Goal: Task Accomplishment & Management: Use online tool/utility

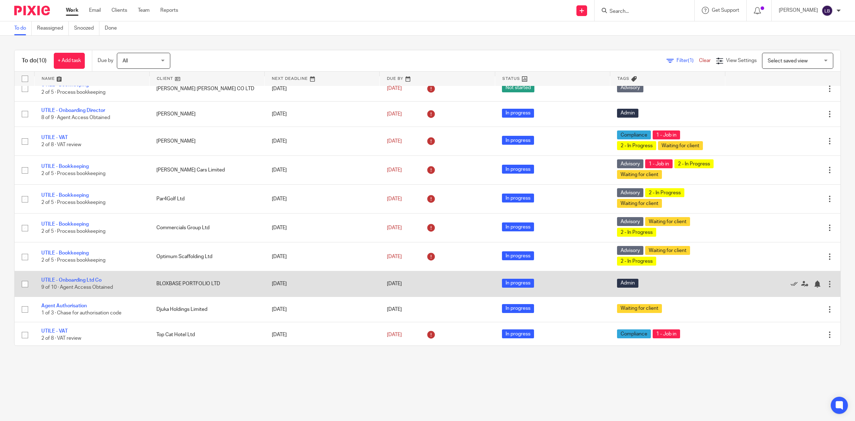
scroll to position [13, 0]
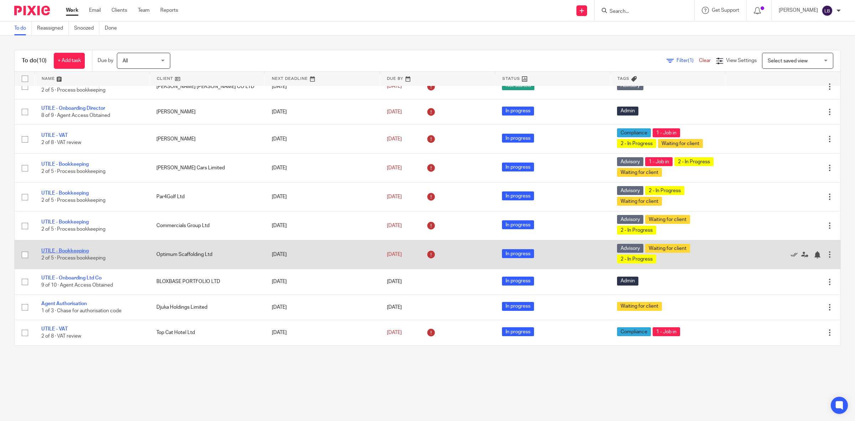
click at [81, 251] on link "UTILE - Bookkeeping" at bounding box center [64, 250] width 47 height 5
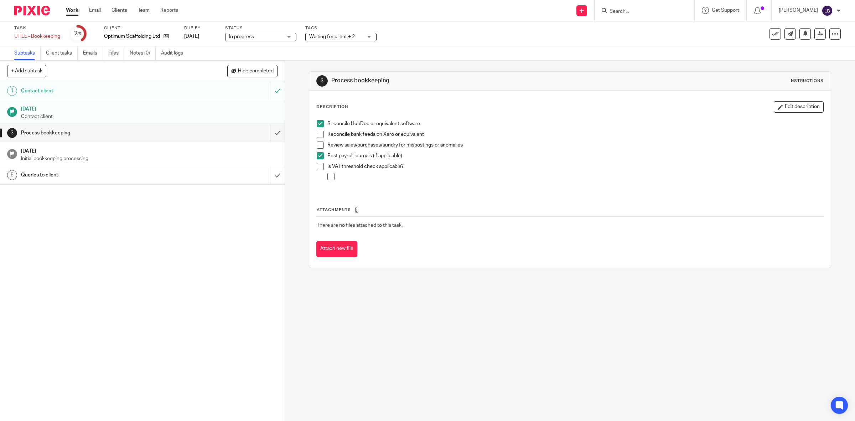
click at [73, 12] on link "Work" at bounding box center [72, 10] width 12 height 7
